Goal: Check status: Check status

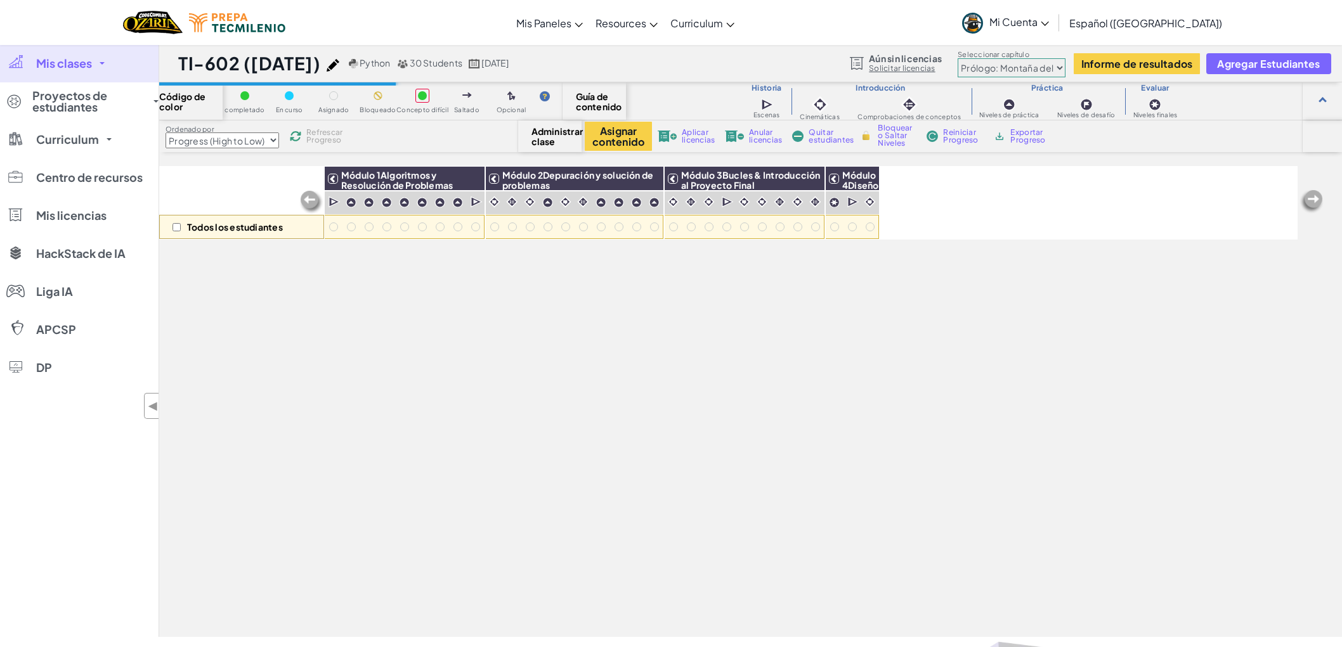
select select "Progress (High to Low)"
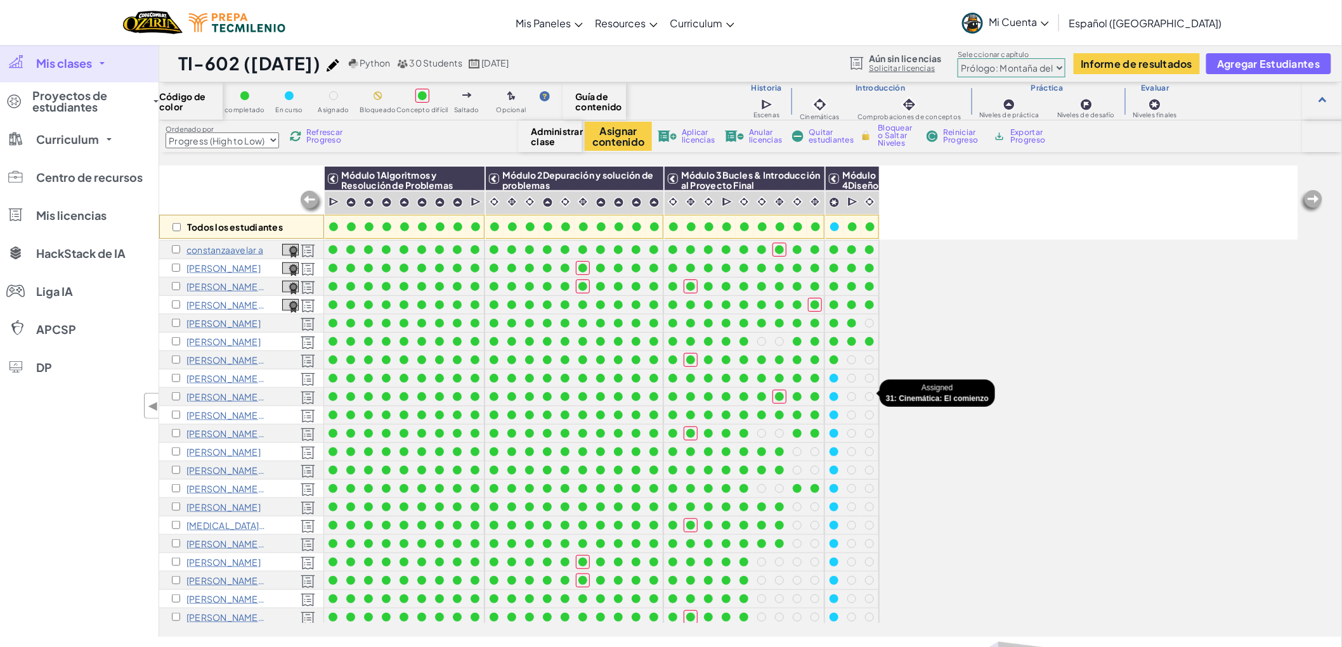
scroll to position [179, 0]
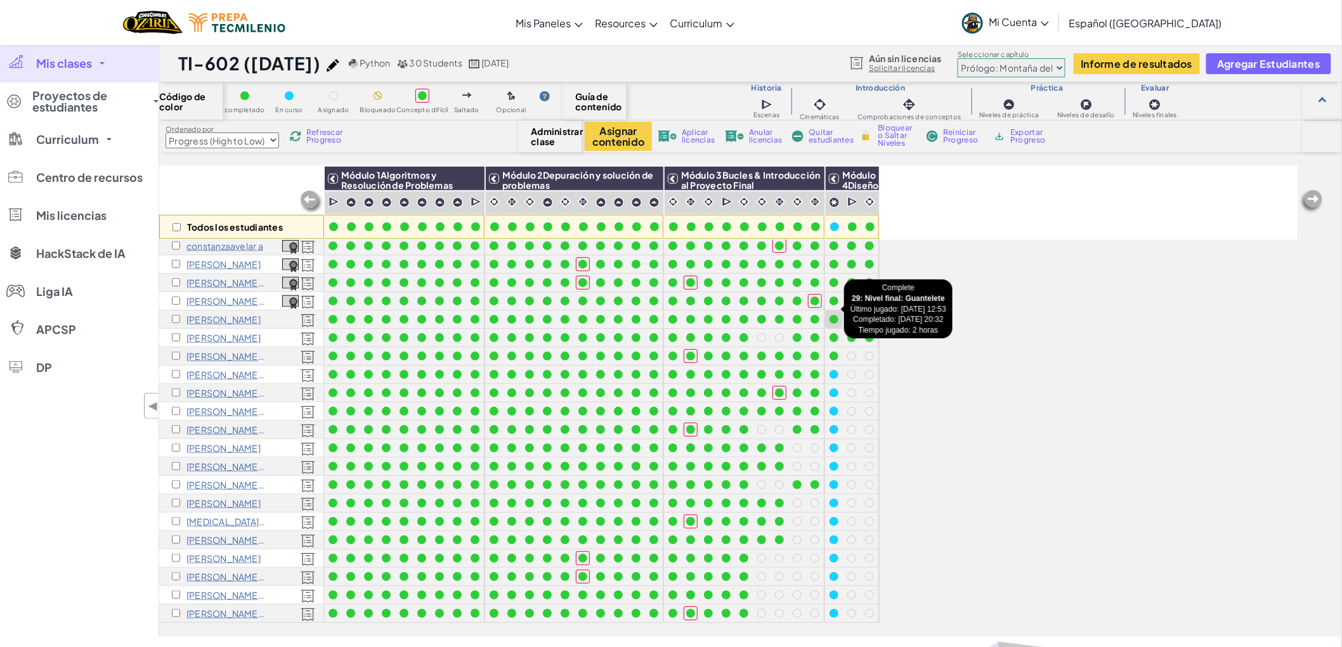
click at [834, 315] on div at bounding box center [833, 319] width 9 height 9
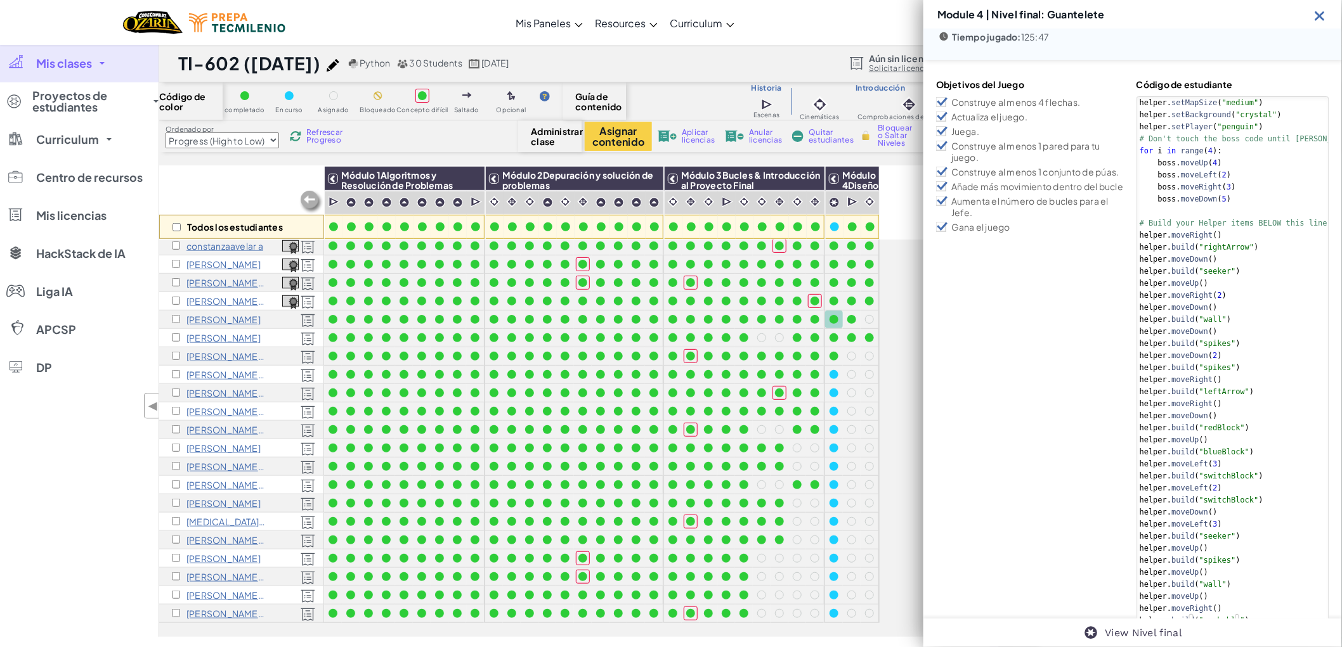
scroll to position [0, 0]
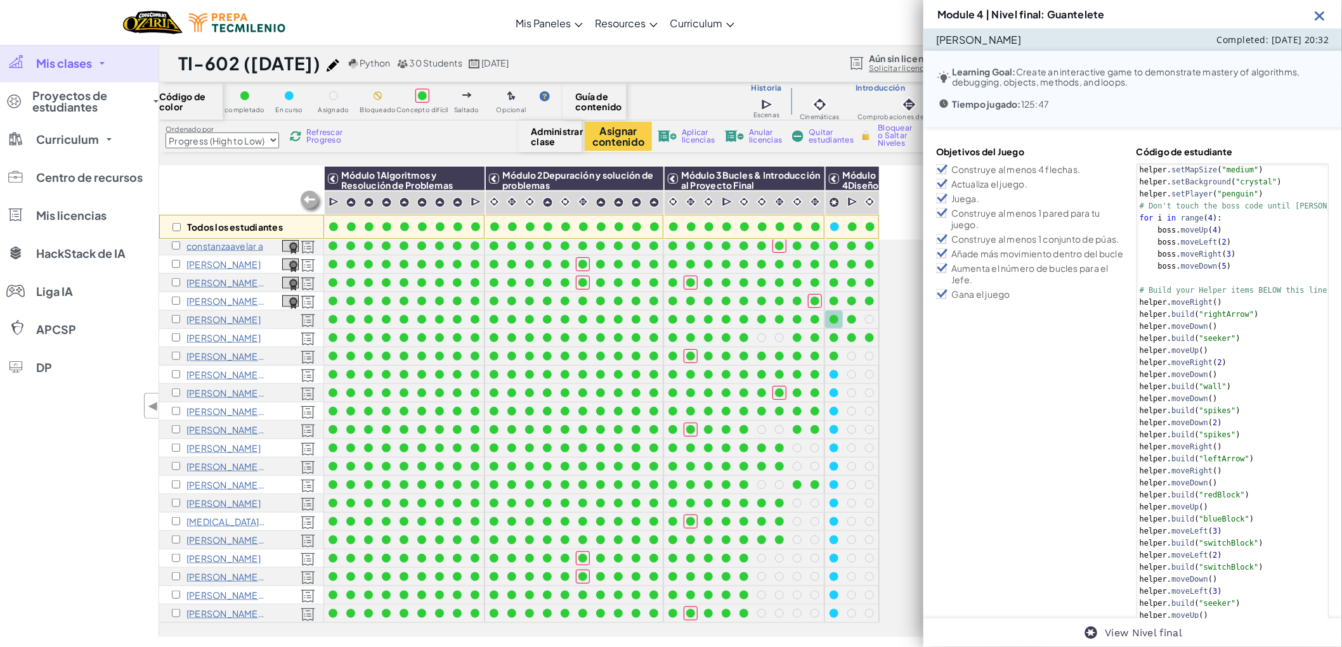
click at [1321, 19] on img at bounding box center [1320, 16] width 16 height 16
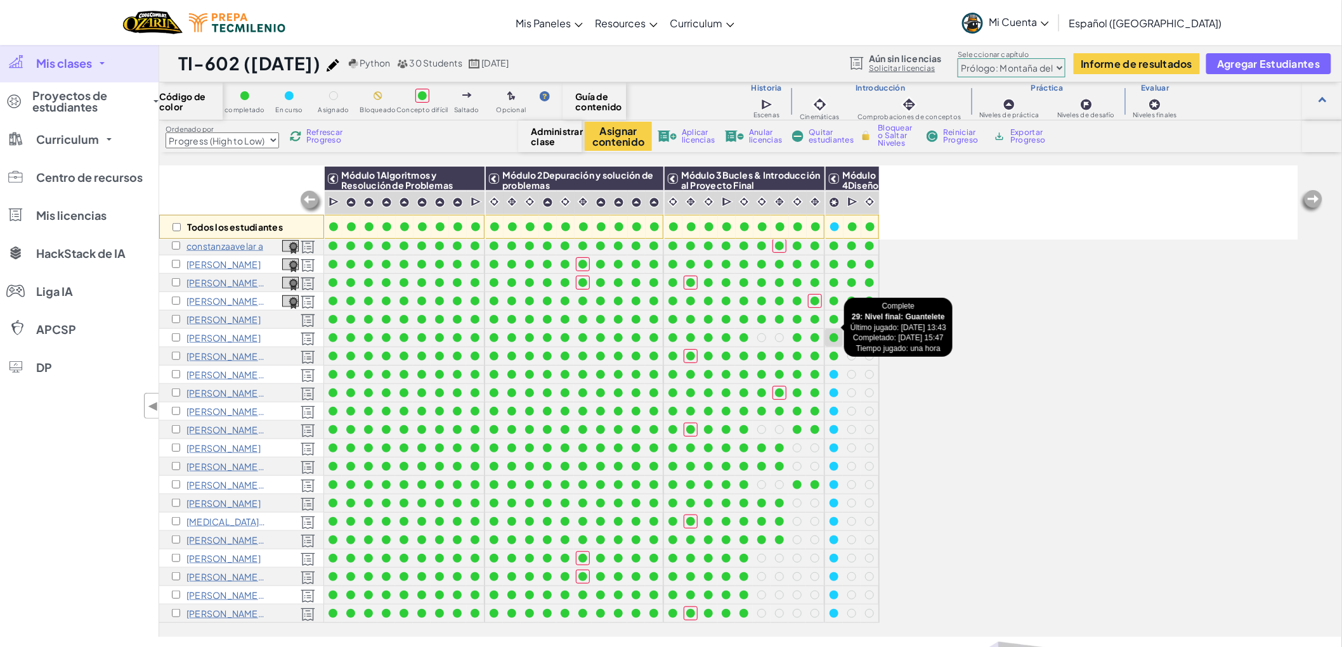
click at [833, 334] on div at bounding box center [833, 338] width 9 height 9
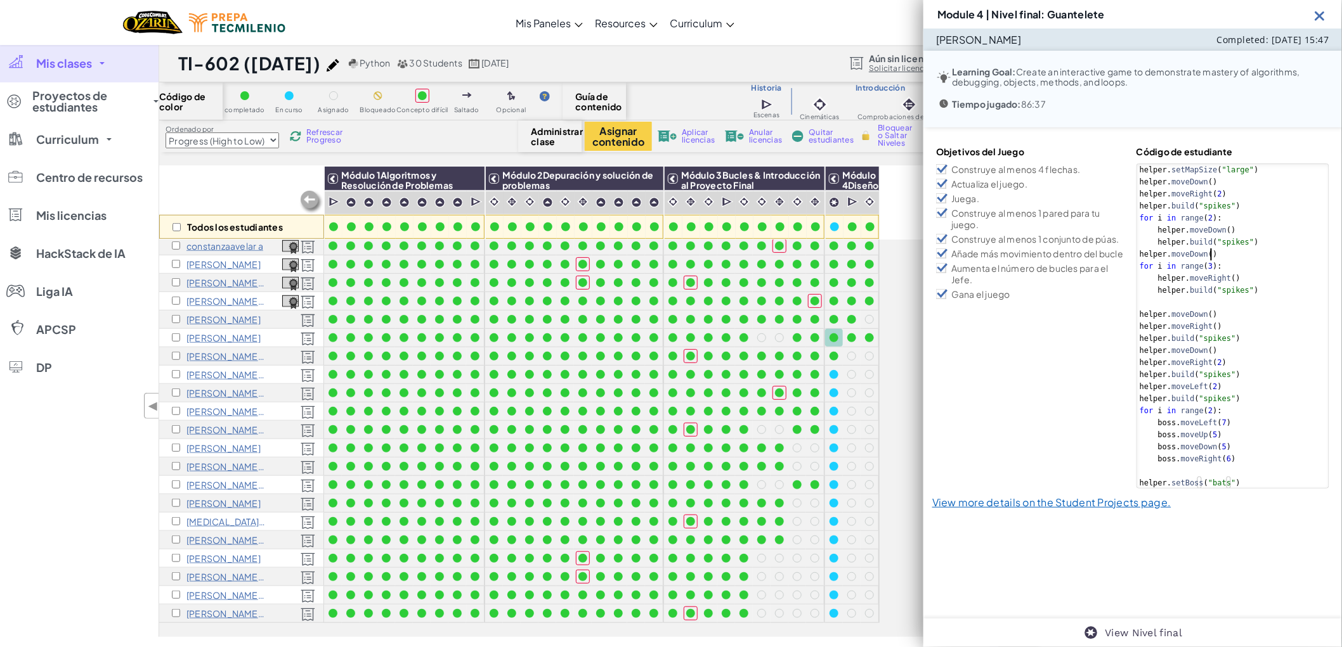
click at [1259, 248] on div "helper . setMapSize ( "large" ) helper . moveDown ( ) helper . moveRight ( 2 ) …" at bounding box center [1232, 338] width 191 height 349
click at [829, 370] on div at bounding box center [833, 374] width 9 height 9
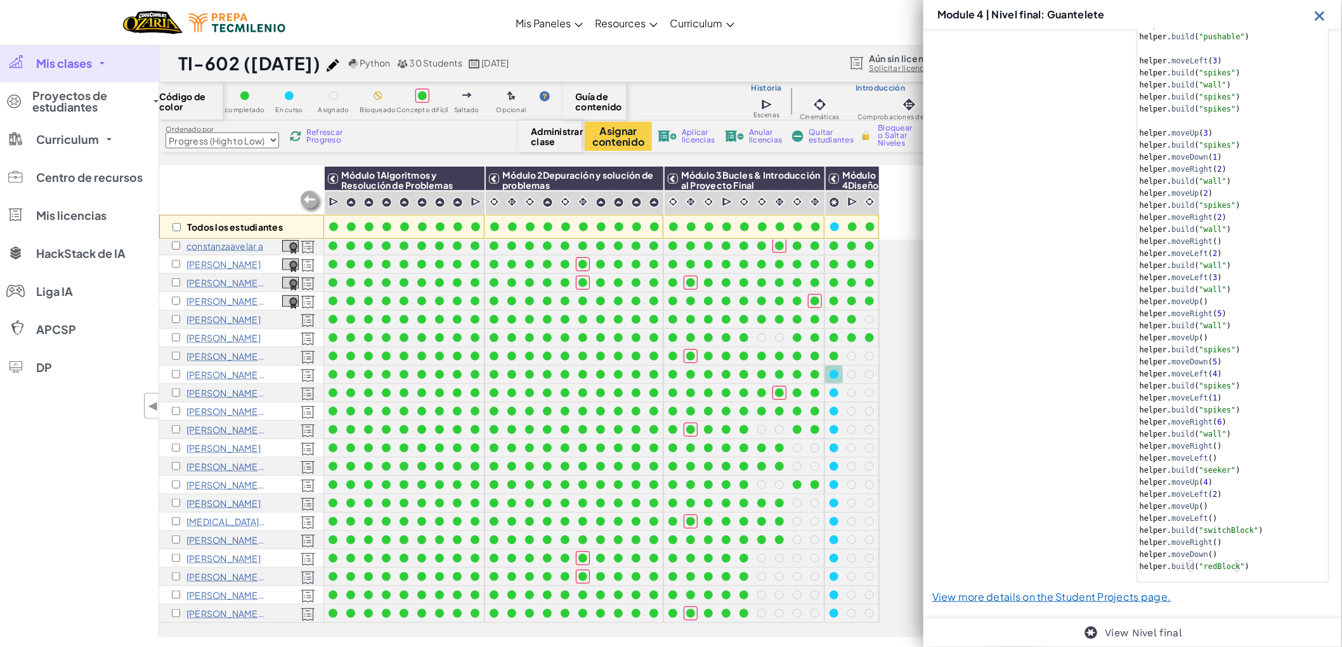
scroll to position [1158, 0]
type textarea "helper.moveLeft(1)"
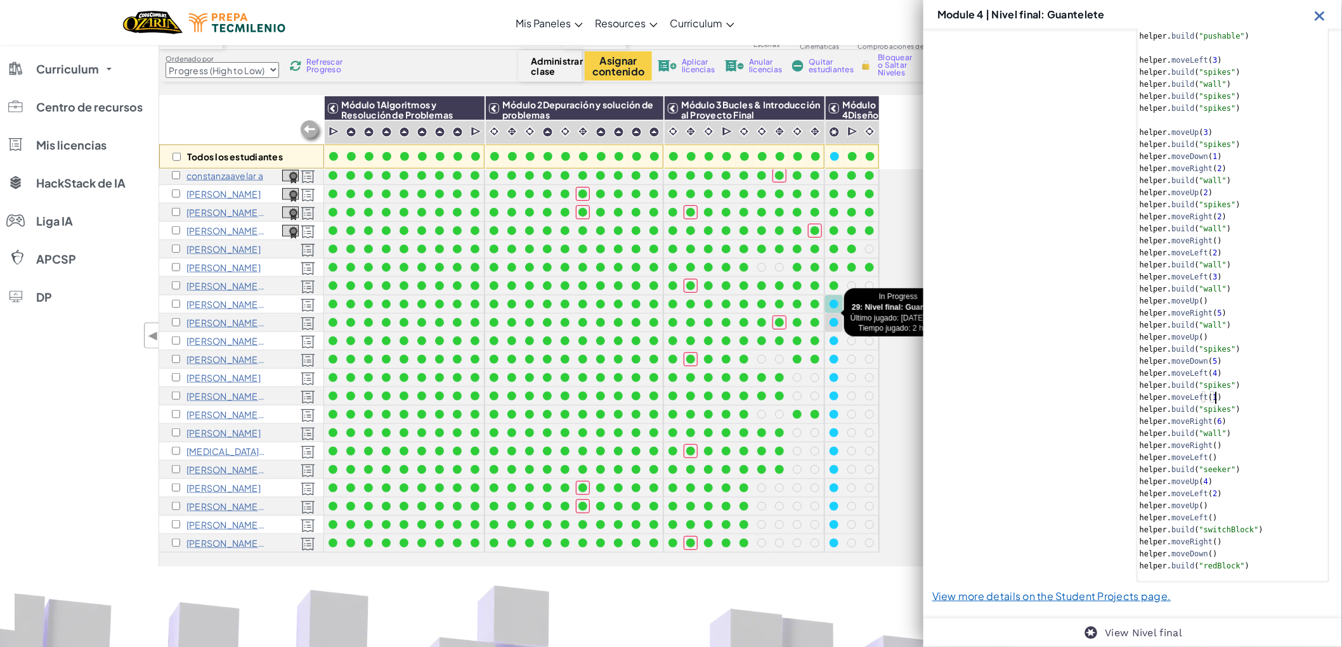
click at [832, 318] on div at bounding box center [833, 322] width 9 height 9
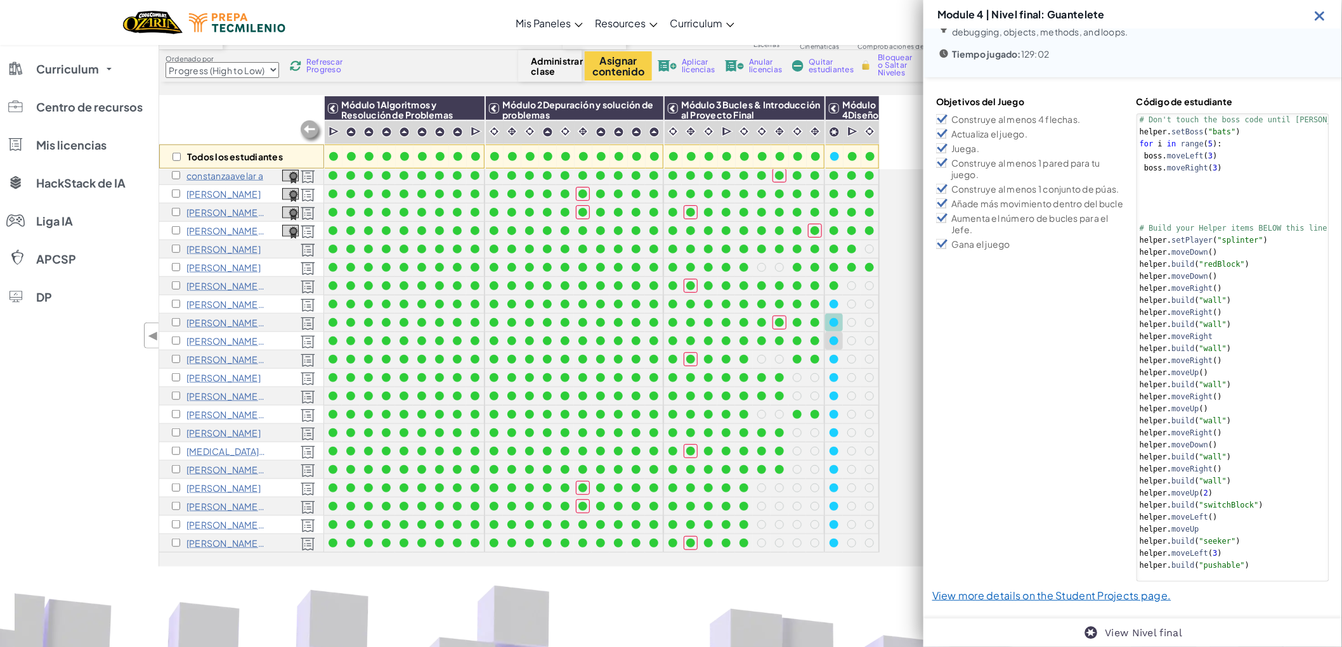
scroll to position [49, 0]
click at [833, 337] on div at bounding box center [833, 341] width 9 height 9
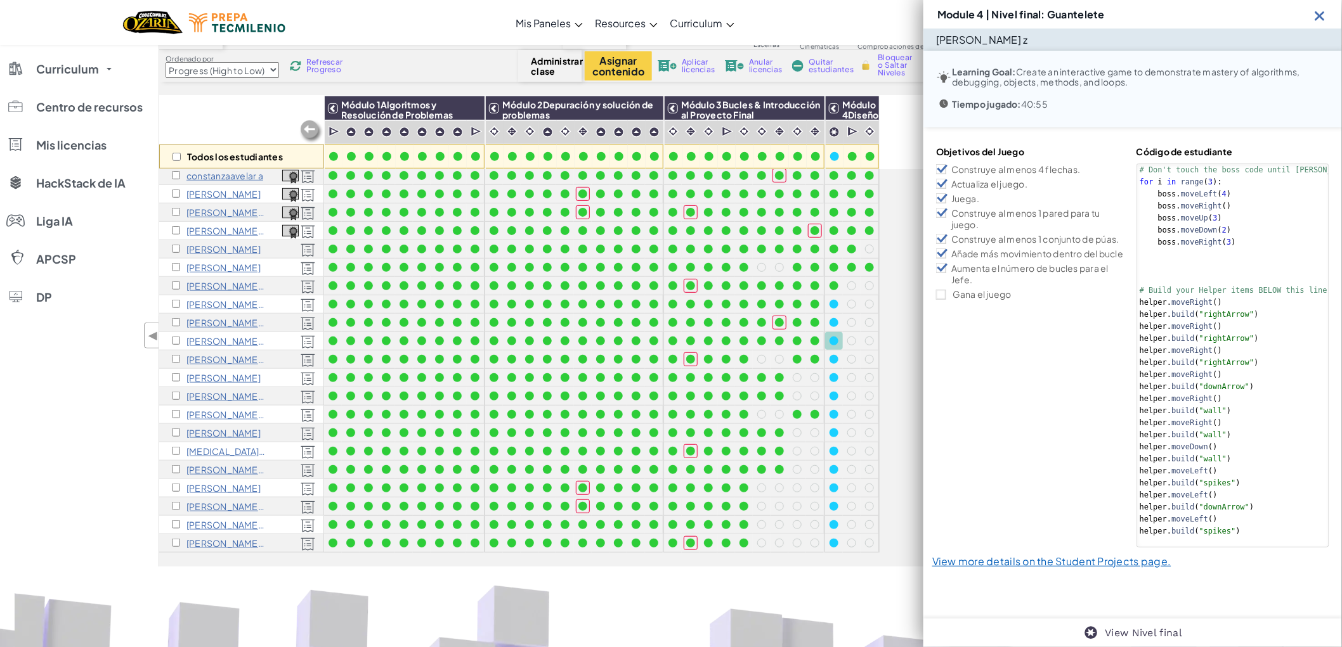
scroll to position [0, 0]
click at [833, 355] on div at bounding box center [833, 359] width 9 height 9
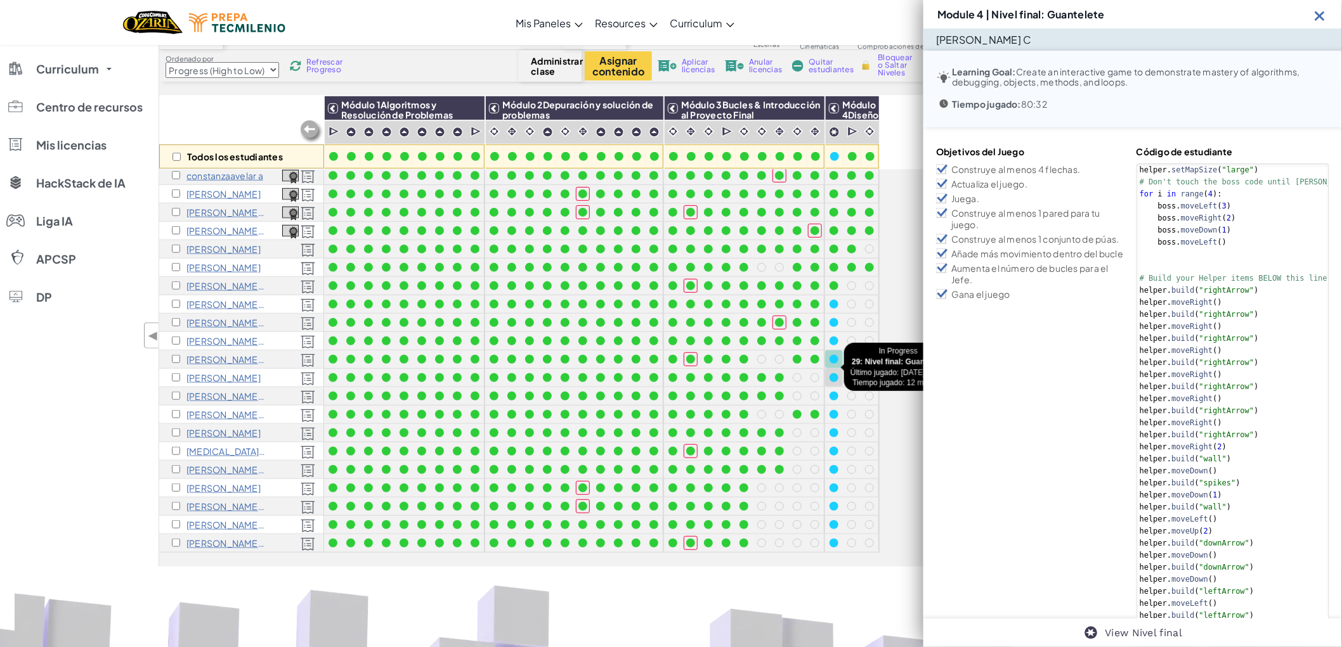
click at [829, 373] on div at bounding box center [833, 377] width 9 height 9
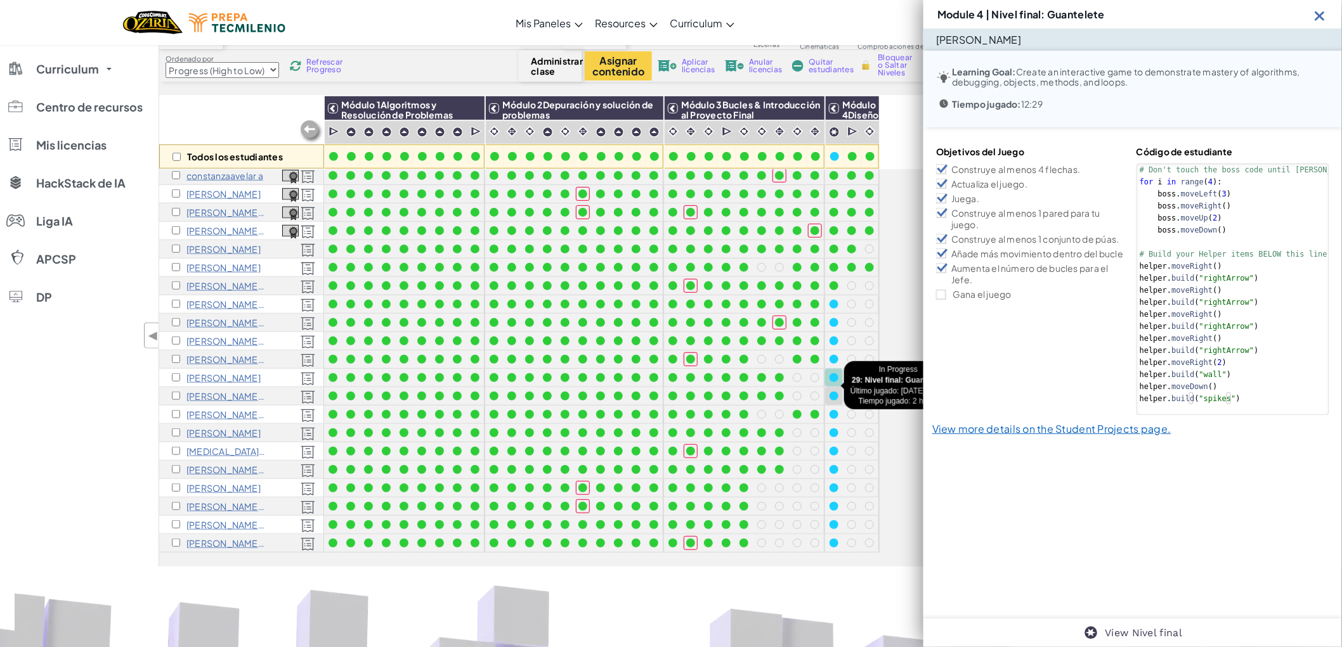
click at [831, 391] on div at bounding box center [834, 396] width 14 height 14
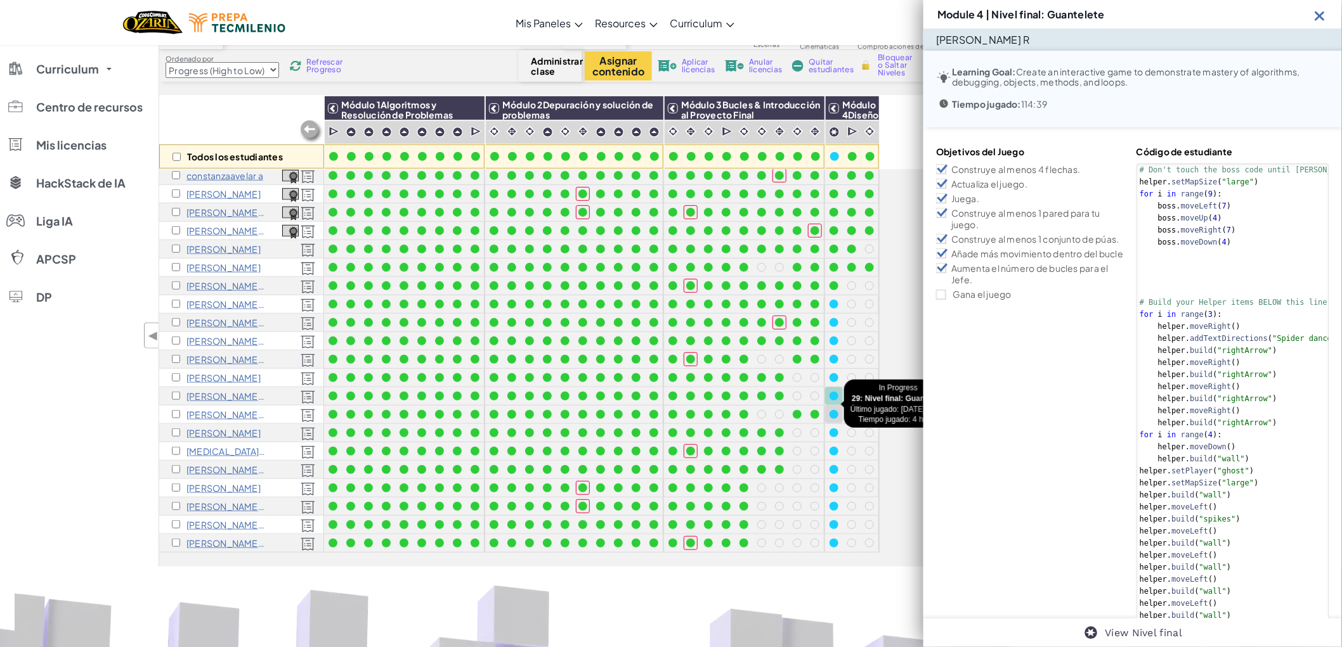
click at [832, 410] on div at bounding box center [833, 414] width 9 height 9
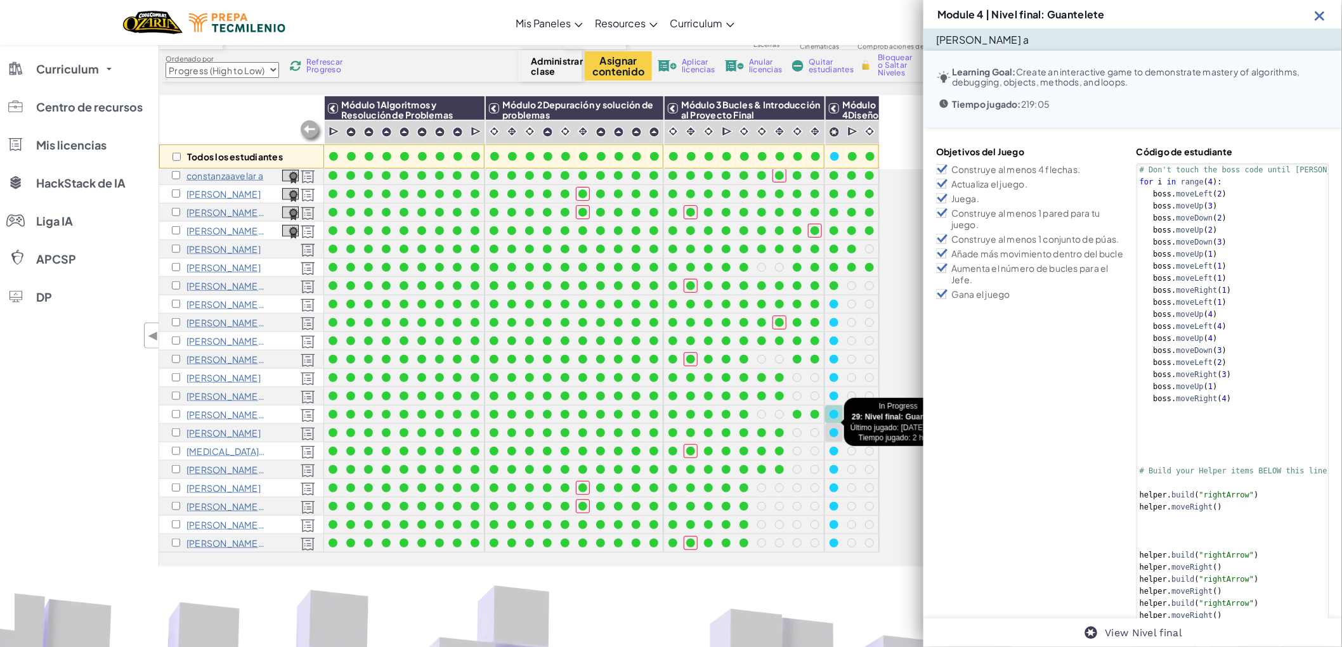
click at [834, 429] on div at bounding box center [833, 433] width 9 height 9
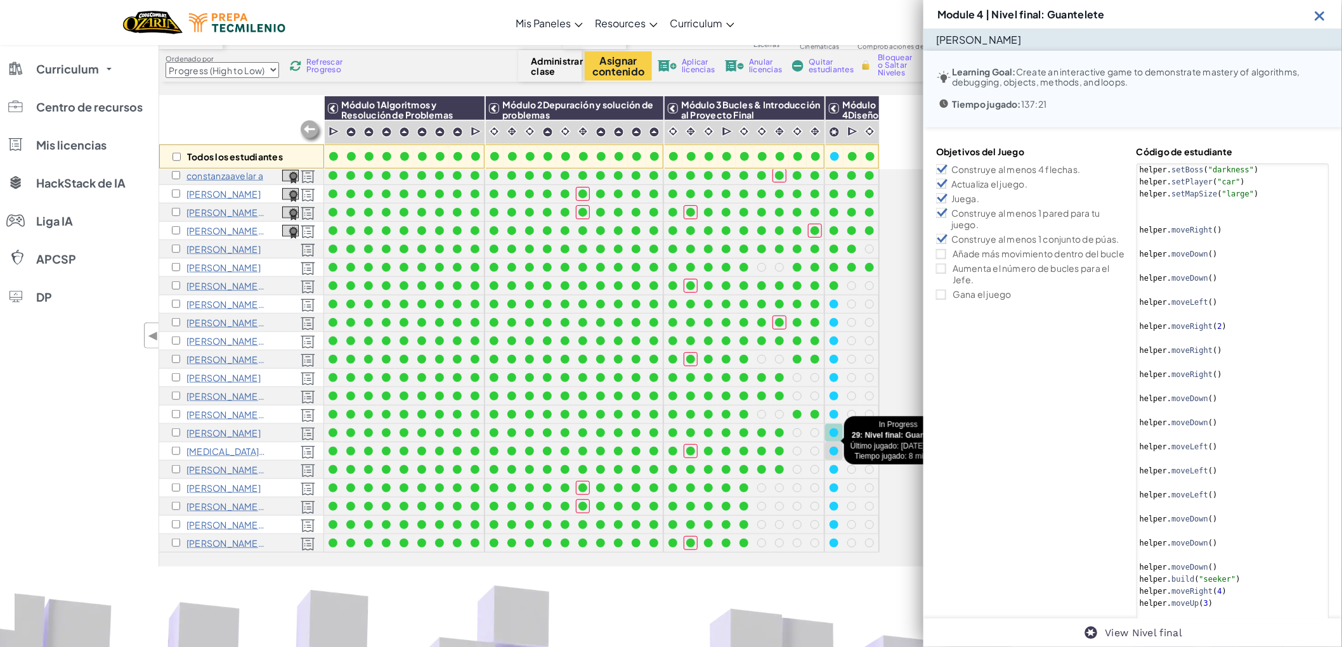
click at [834, 444] on div at bounding box center [834, 451] width 14 height 14
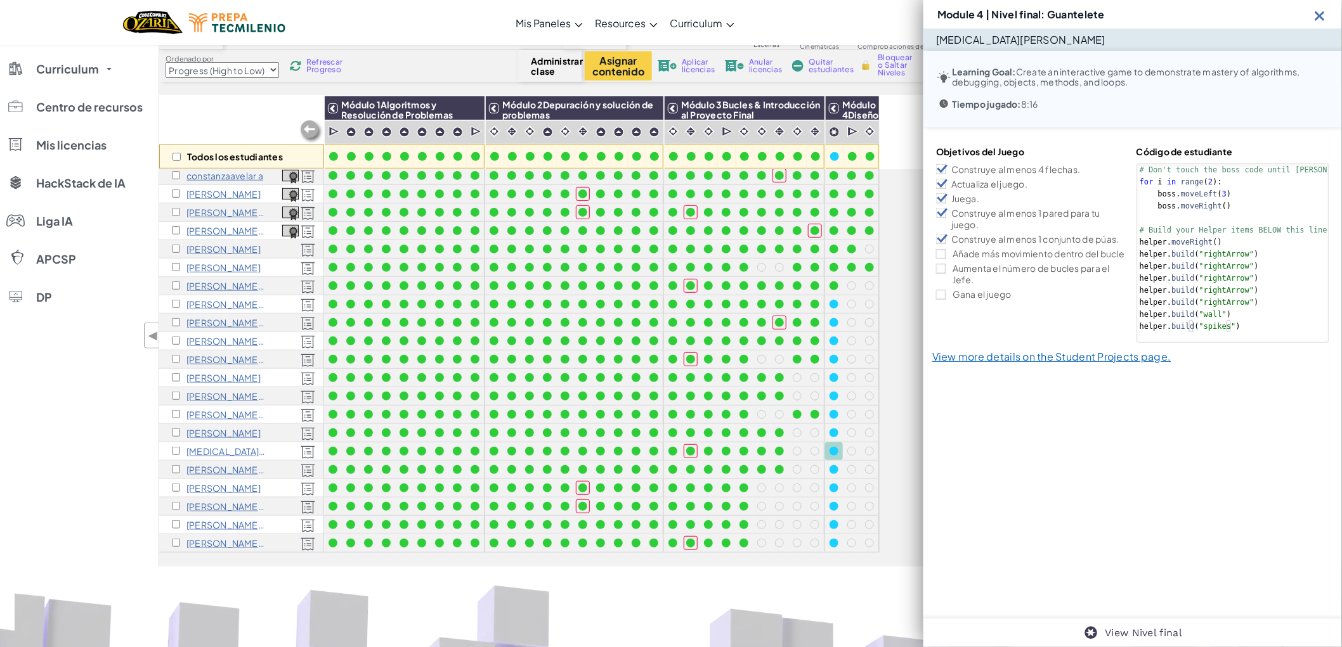
click at [834, 448] on div at bounding box center [834, 452] width 18 height 18
click at [832, 465] on div at bounding box center [833, 469] width 9 height 9
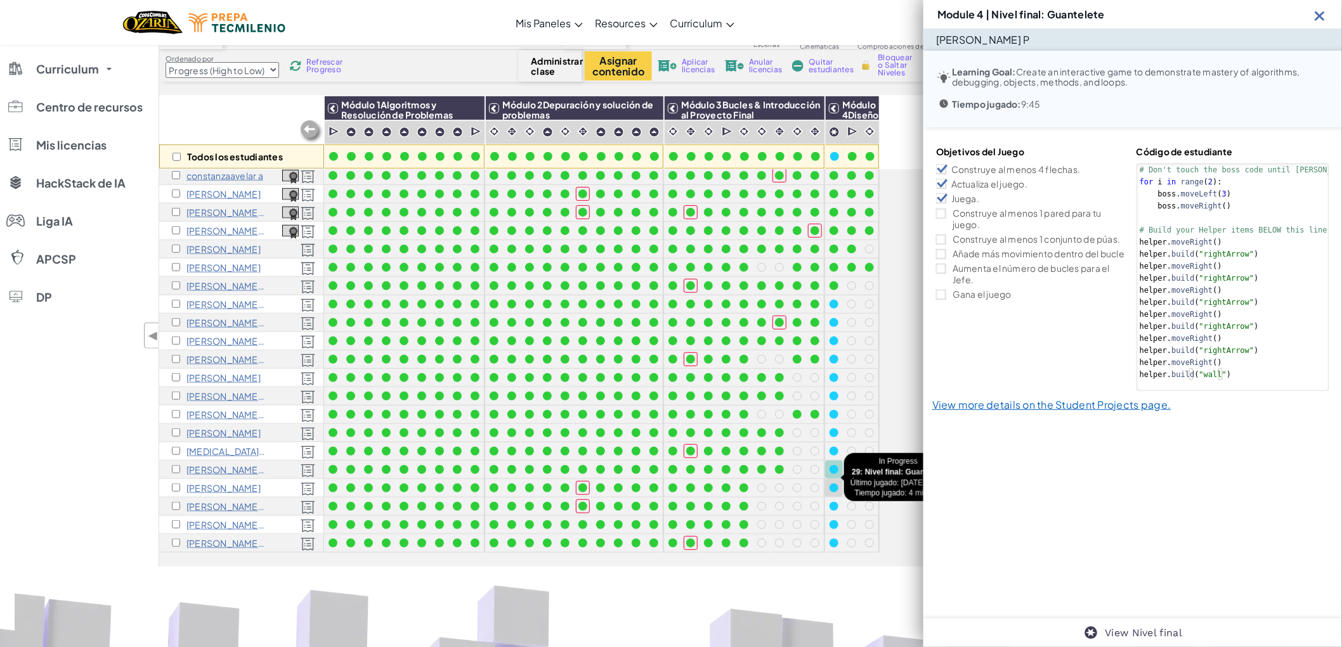
click at [833, 484] on div at bounding box center [833, 488] width 9 height 9
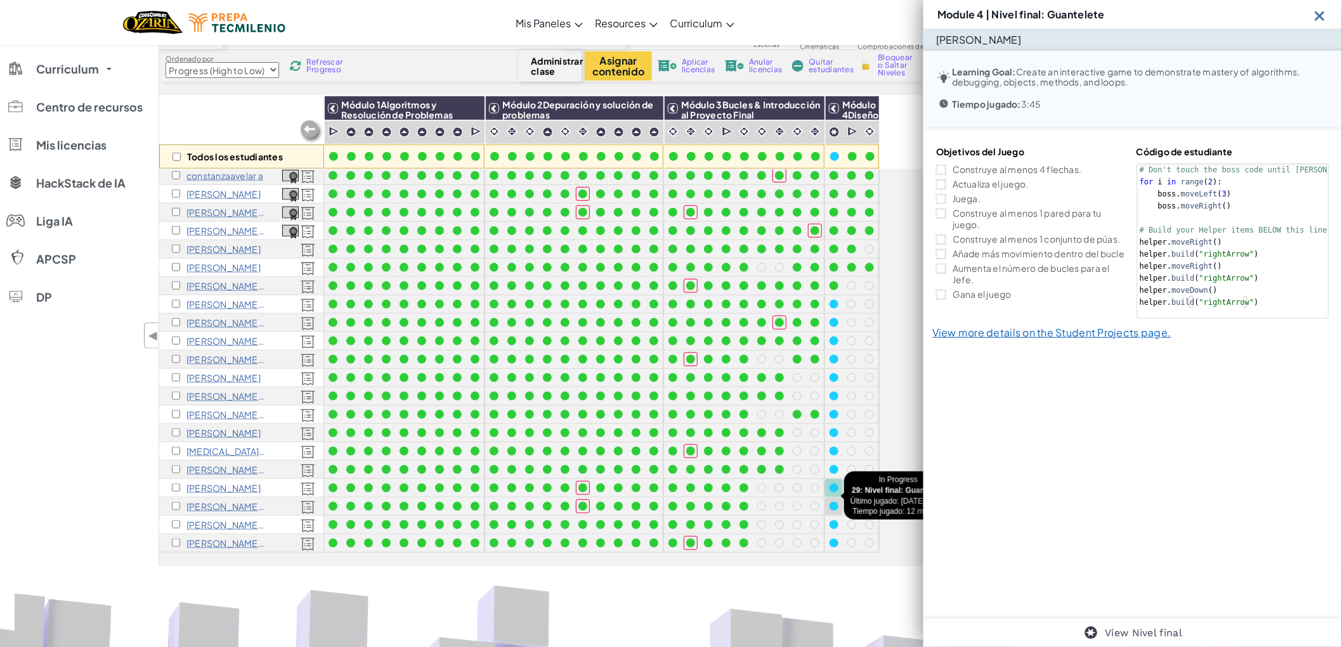
click at [835, 498] on div at bounding box center [834, 507] width 18 height 18
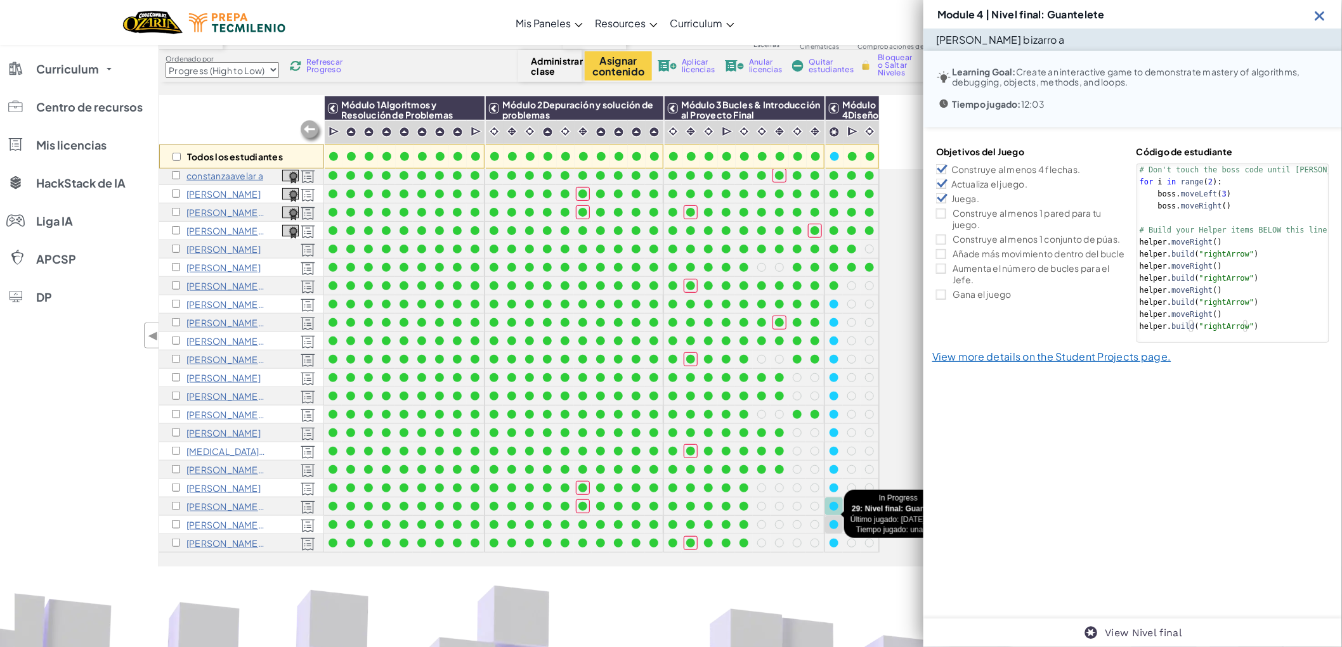
click at [833, 521] on div at bounding box center [833, 525] width 9 height 9
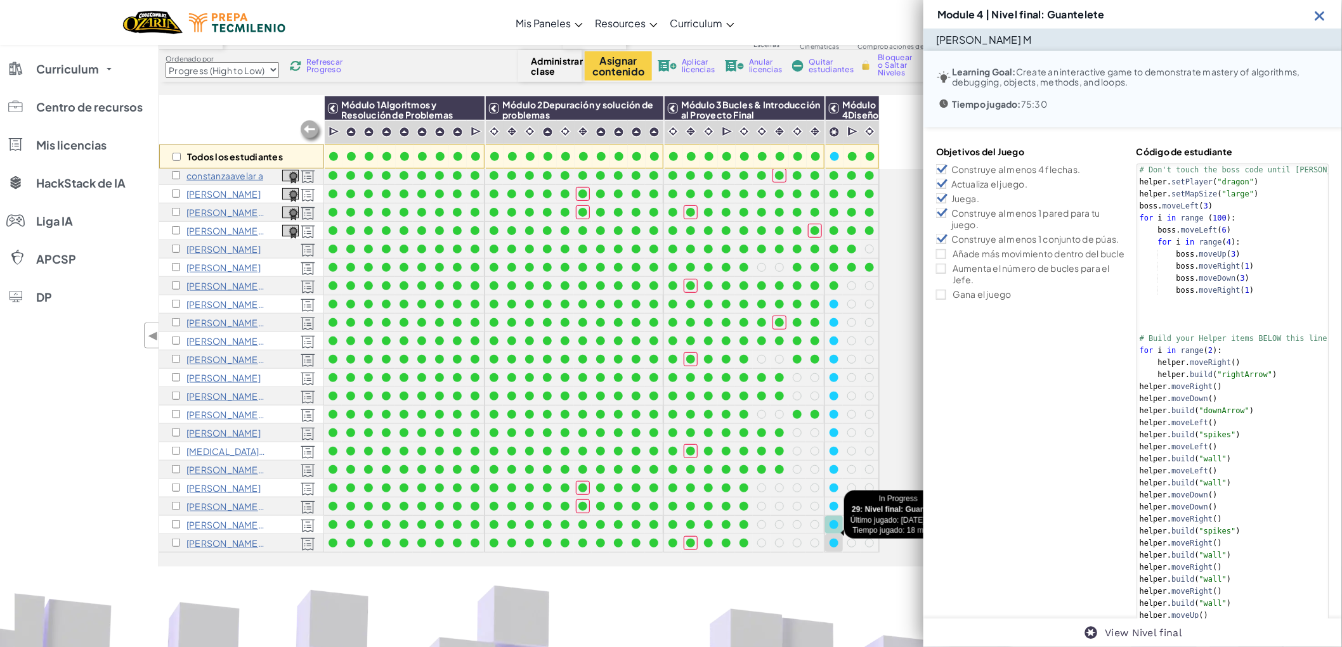
click at [831, 539] on div at bounding box center [833, 543] width 9 height 9
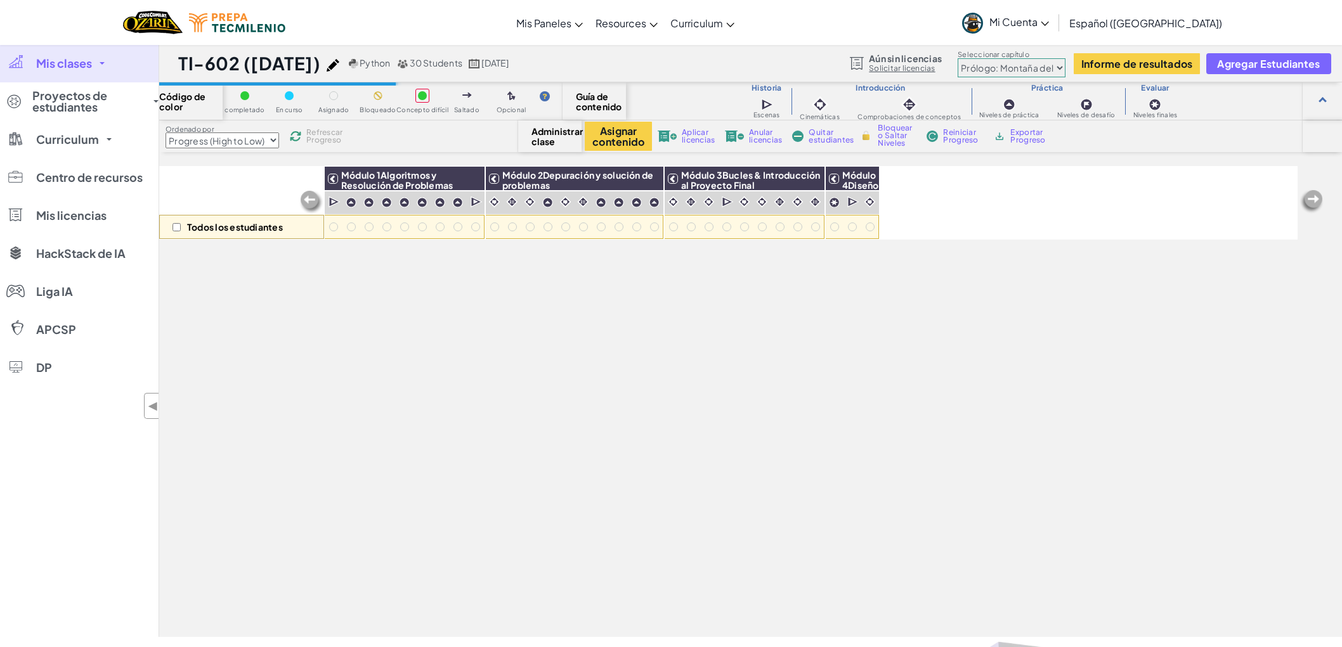
select select "Progress (High to Low)"
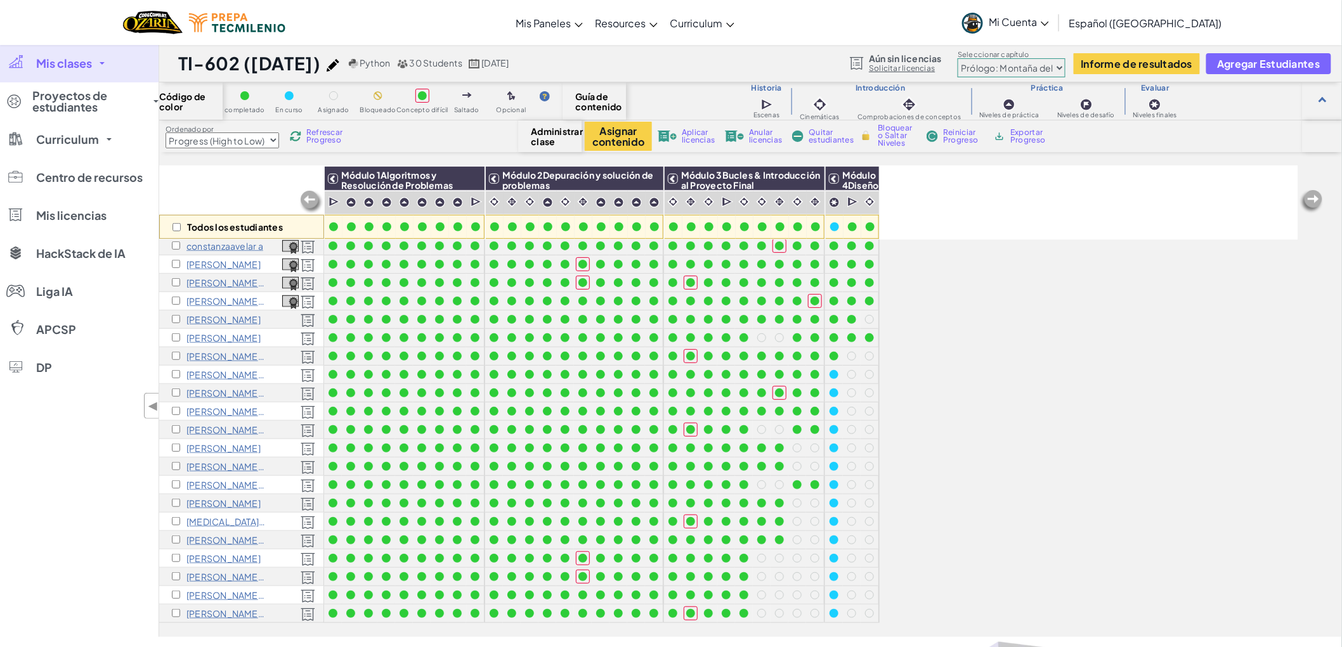
scroll to position [179, 0]
